Goal: Information Seeking & Learning: Learn about a topic

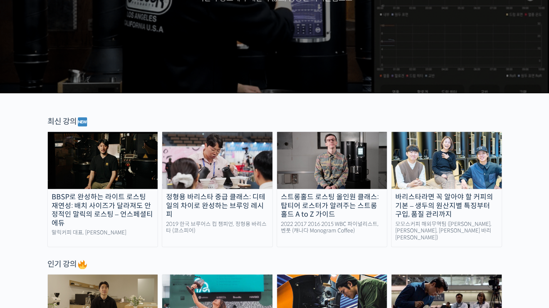
scroll to position [169, 0]
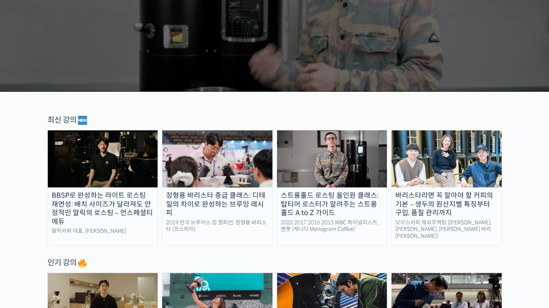
click at [102, 206] on div "BBSP로 완성하는 라이트 로스팅 재연성: 배치 사이즈가 달라져도 안정적인 말릭의 로스팅 – 언스페셜티 에듀" at bounding box center [103, 208] width 110 height 35
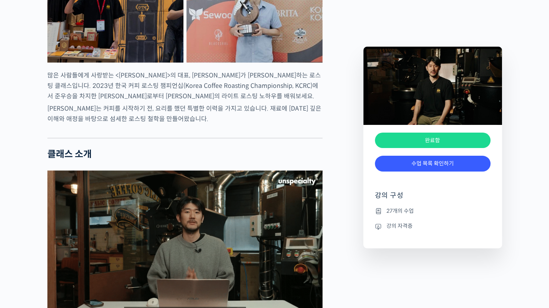
scroll to position [470, 0]
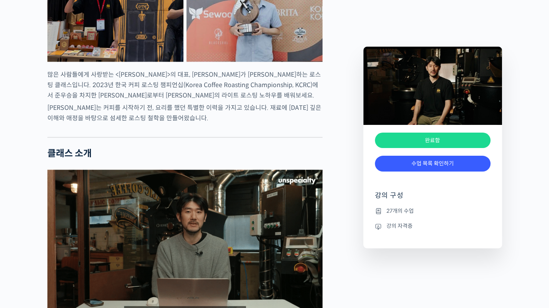
click at [404, 175] on div "완료함" at bounding box center [432, 177] width 115 height 12
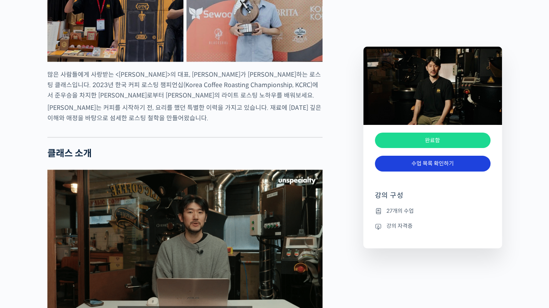
click at [407, 160] on link "수업 목록 확인하기" at bounding box center [432, 164] width 115 height 16
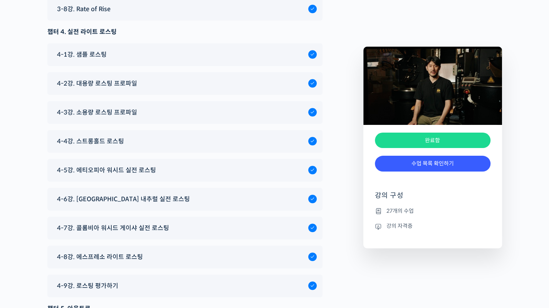
scroll to position [3554, 0]
click at [106, 146] on span "4-4강. 스트롱홀드 로스팅" at bounding box center [90, 140] width 67 height 10
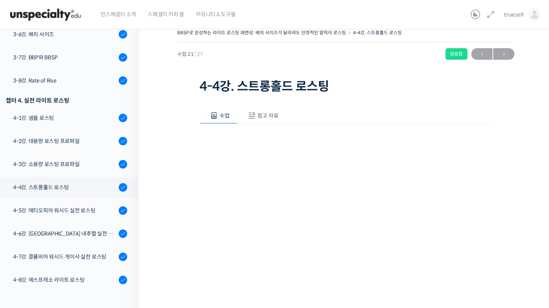
scroll to position [69, 0]
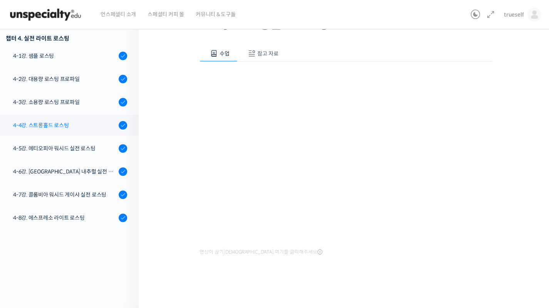
click at [47, 122] on div "4-4강. 스트롱홀드 로스팅" at bounding box center [64, 125] width 103 height 8
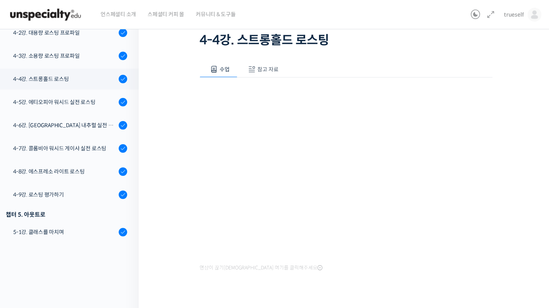
scroll to position [51, 0]
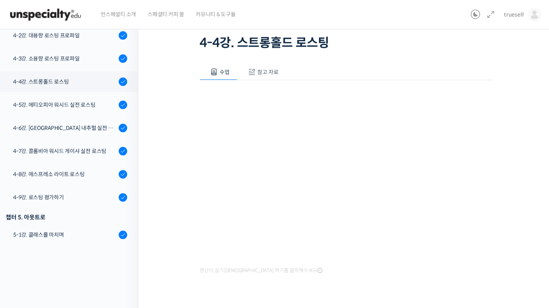
click at [263, 70] on span "참고 자료" at bounding box center [267, 72] width 21 height 7
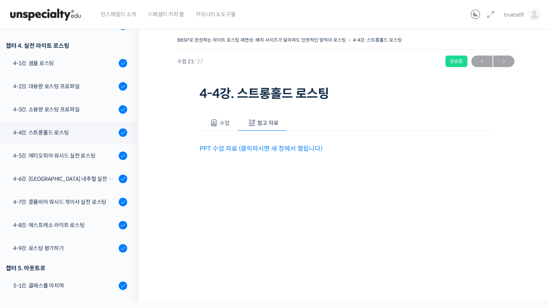
scroll to position [0, 0]
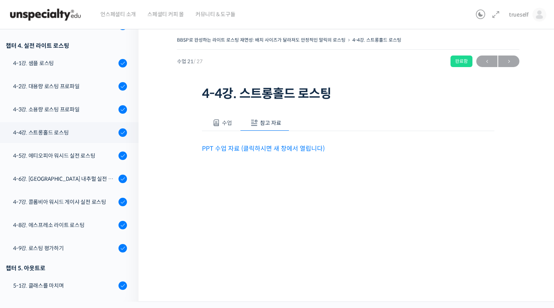
click at [222, 124] on span "수업" at bounding box center [227, 122] width 10 height 7
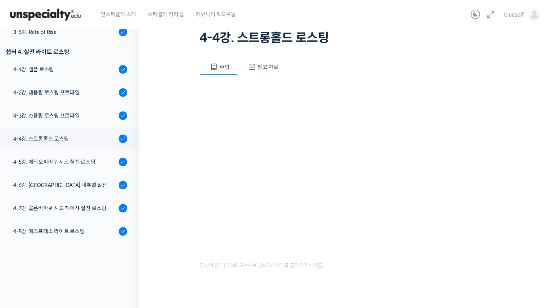
scroll to position [61, 0]
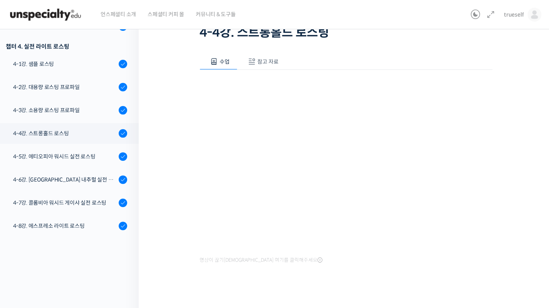
click at [257, 59] on span "참고 자료" at bounding box center [267, 61] width 21 height 7
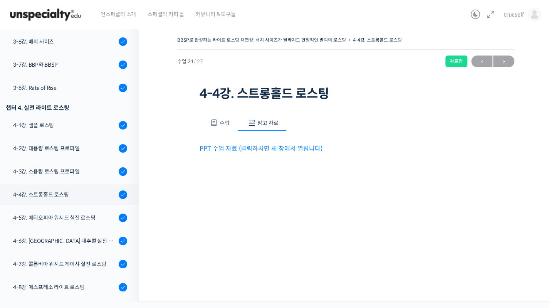
scroll to position [0, 0]
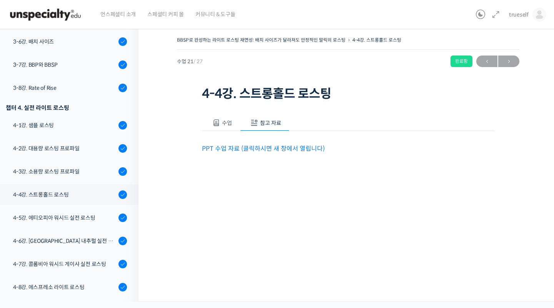
click at [298, 171] on div "수업 참고 자료 영상이 끊기신다면 여기를 클릭해주세요 PPT 수업 자료 (클릭하시면 새 창에서 열립니다)" at bounding box center [348, 146] width 293 height 86
click at [243, 149] on link "PPT 수업 자료 (클릭하시면 새 창에서 열립니다)" at bounding box center [263, 148] width 123 height 8
click at [227, 125] on span "수업" at bounding box center [227, 122] width 10 height 7
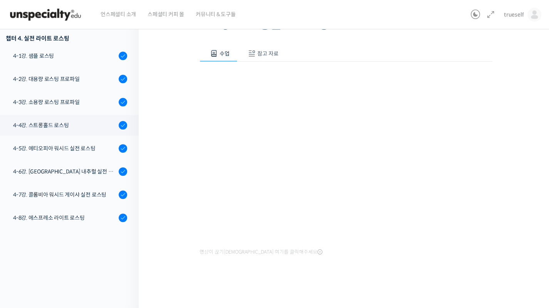
scroll to position [7, 0]
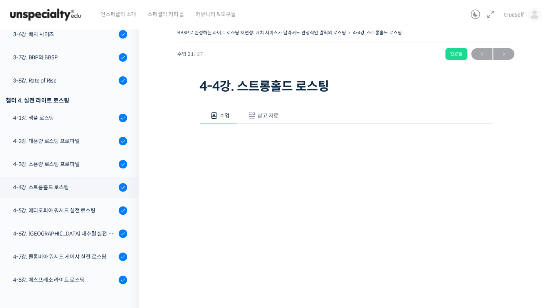
click at [270, 114] on span "참고 자료" at bounding box center [267, 115] width 21 height 7
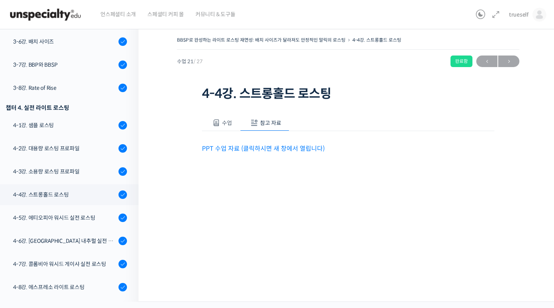
click at [268, 148] on link "PPT 수업 자료 (클릭하시면 새 창에서 열립니다)" at bounding box center [263, 148] width 123 height 8
click at [221, 124] on button "수업" at bounding box center [221, 123] width 38 height 16
